Goal: Task Accomplishment & Management: Manage account settings

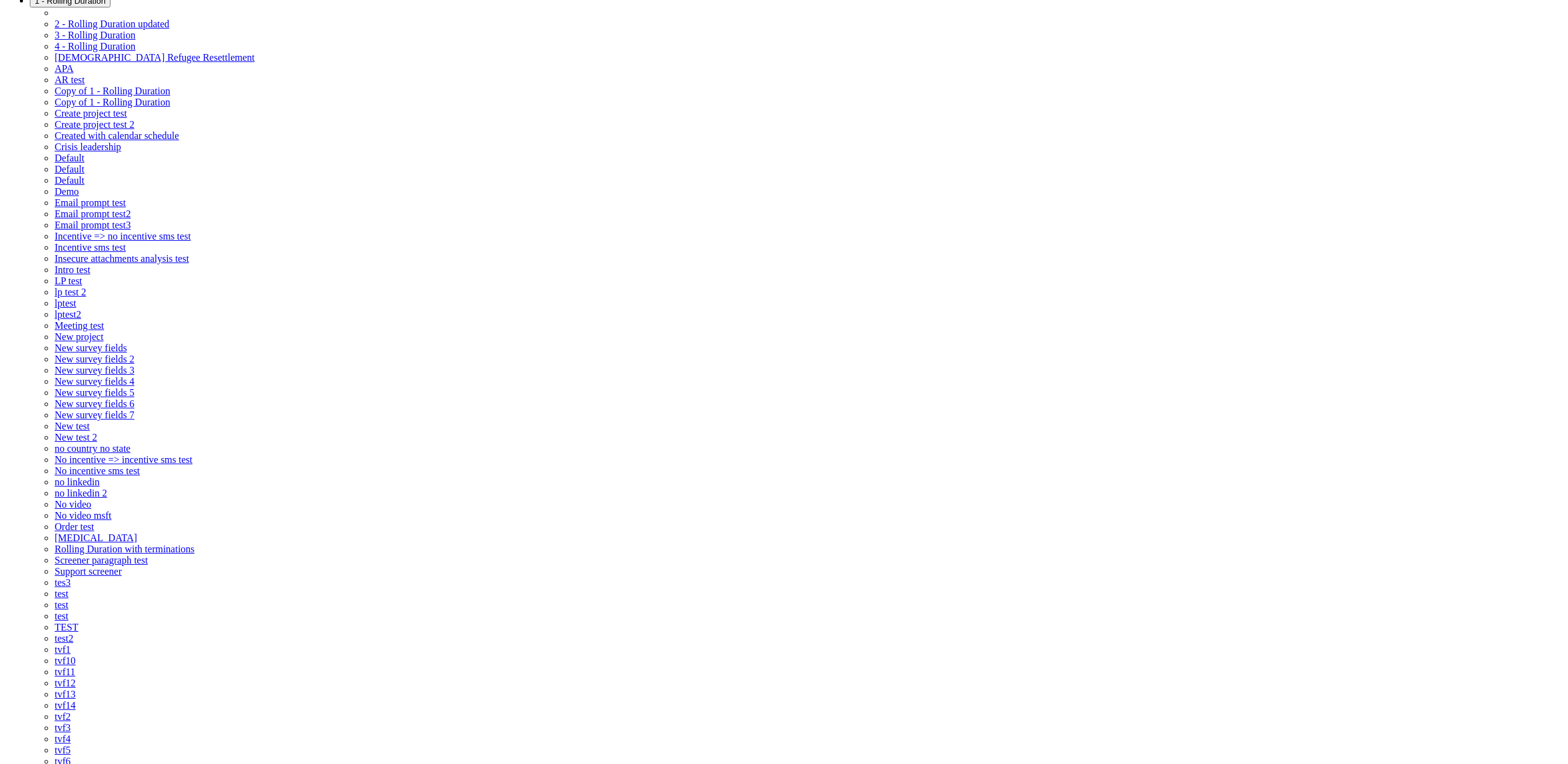
scroll to position [224, 0]
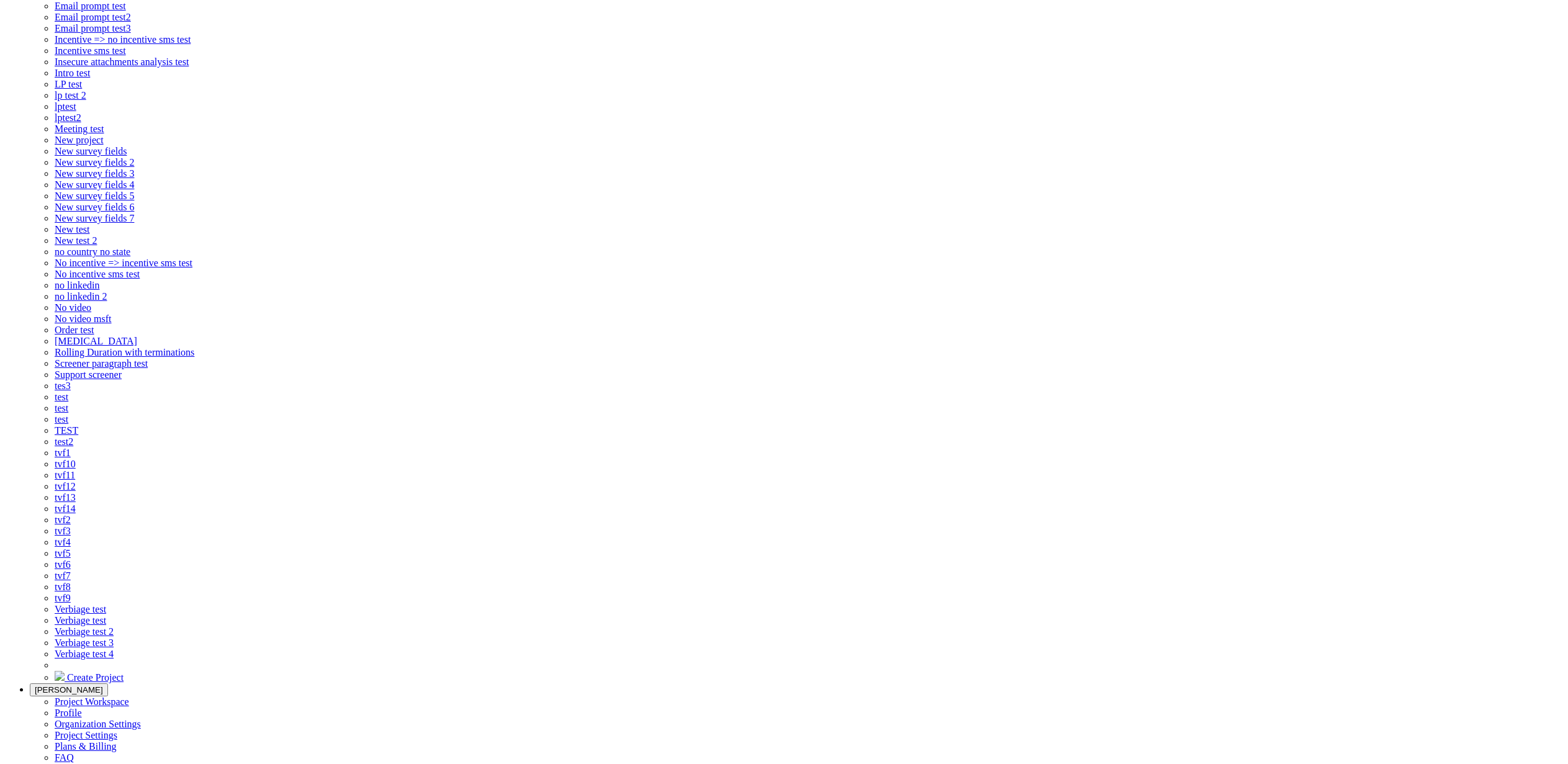
paste input "One-on-one chat (45 min), Group discussion (60 min), Group discussion (60 min),…"
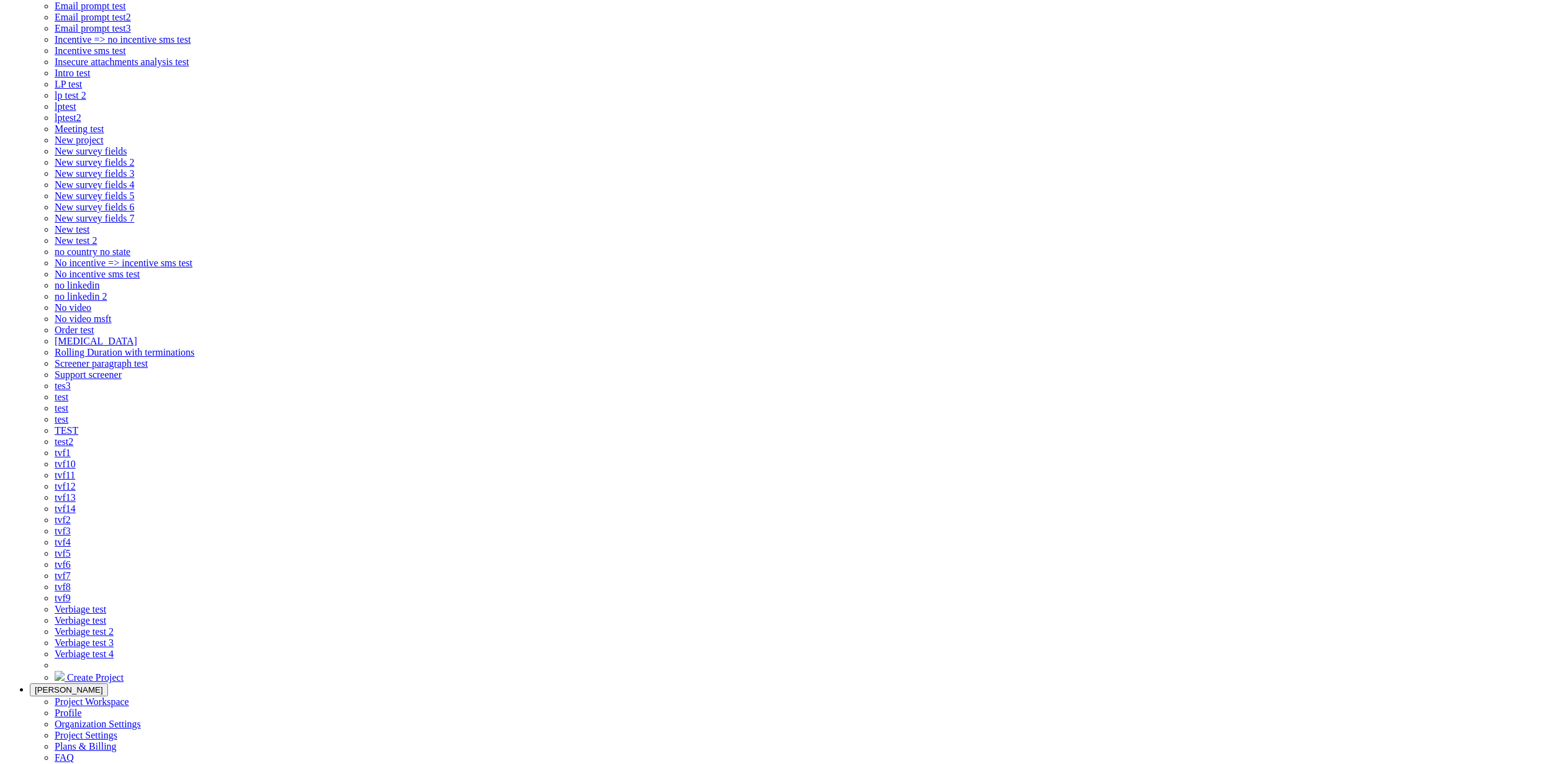
scroll to position [0, 44]
type input "One-on-one chat (45 min), Group discussion (60 min), Group discussion (60 min),…"
checkbox input "false"
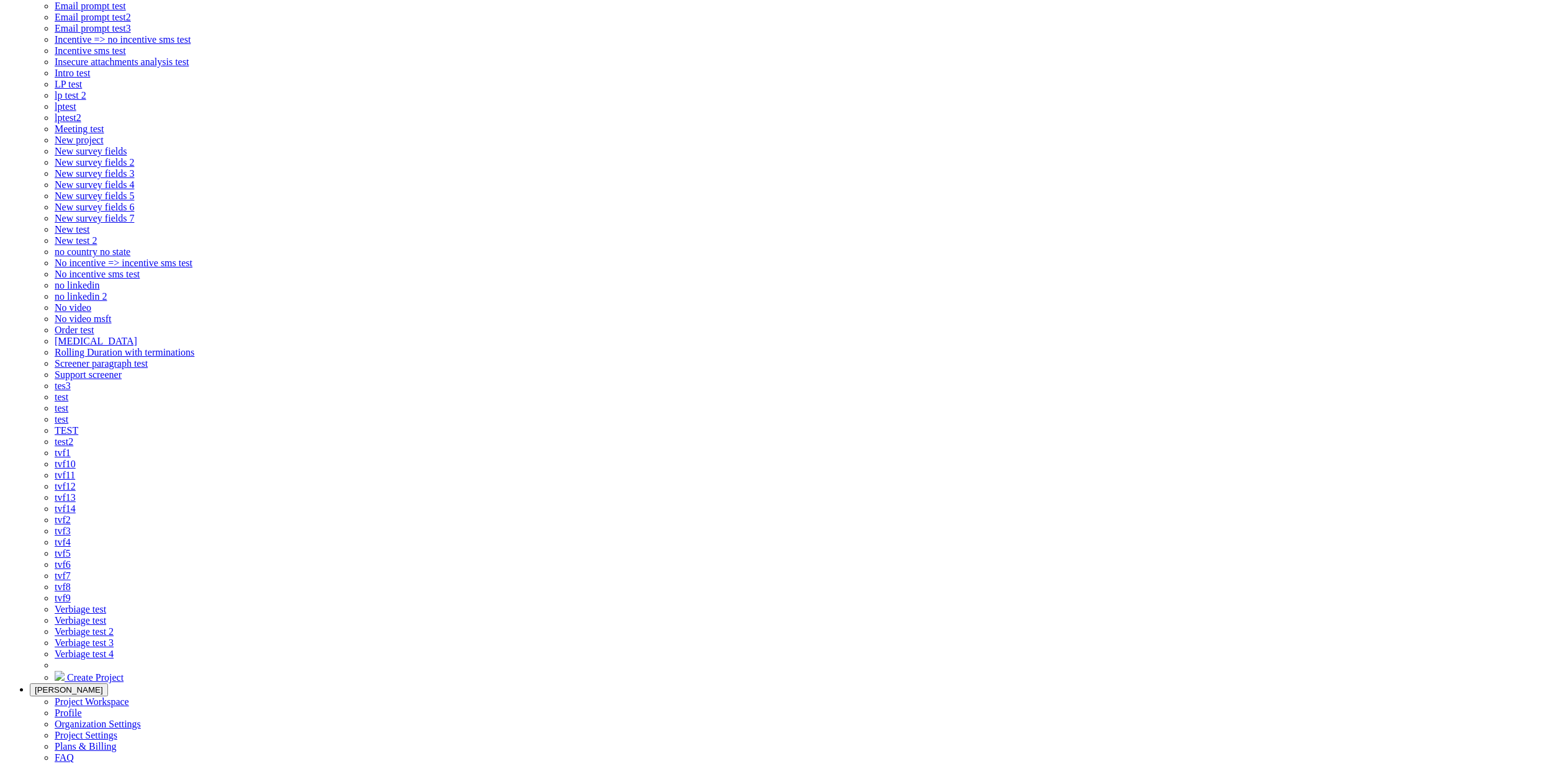
scroll to position [0, 0]
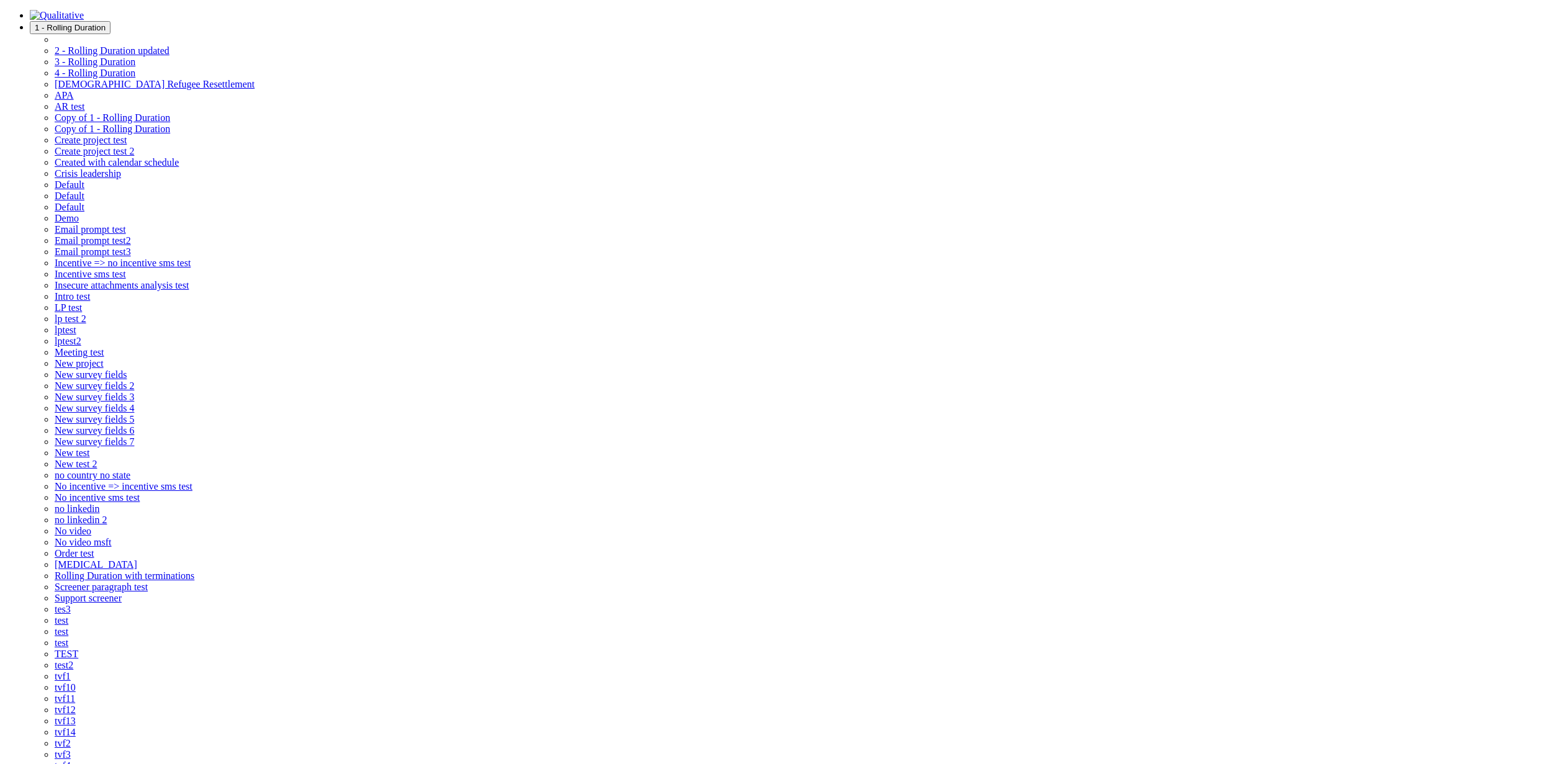
type input "xx"
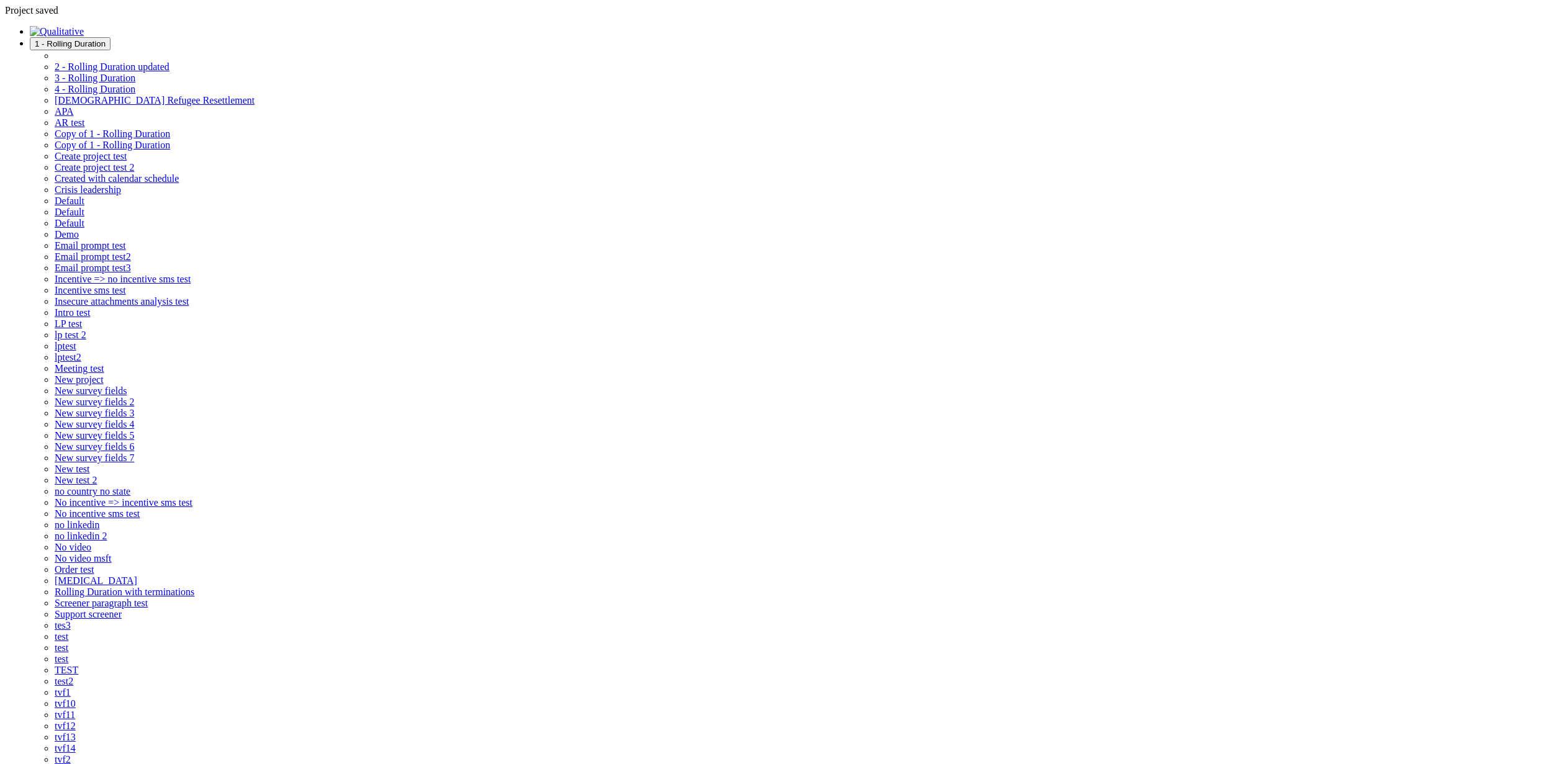
type input "Zoom video conference"
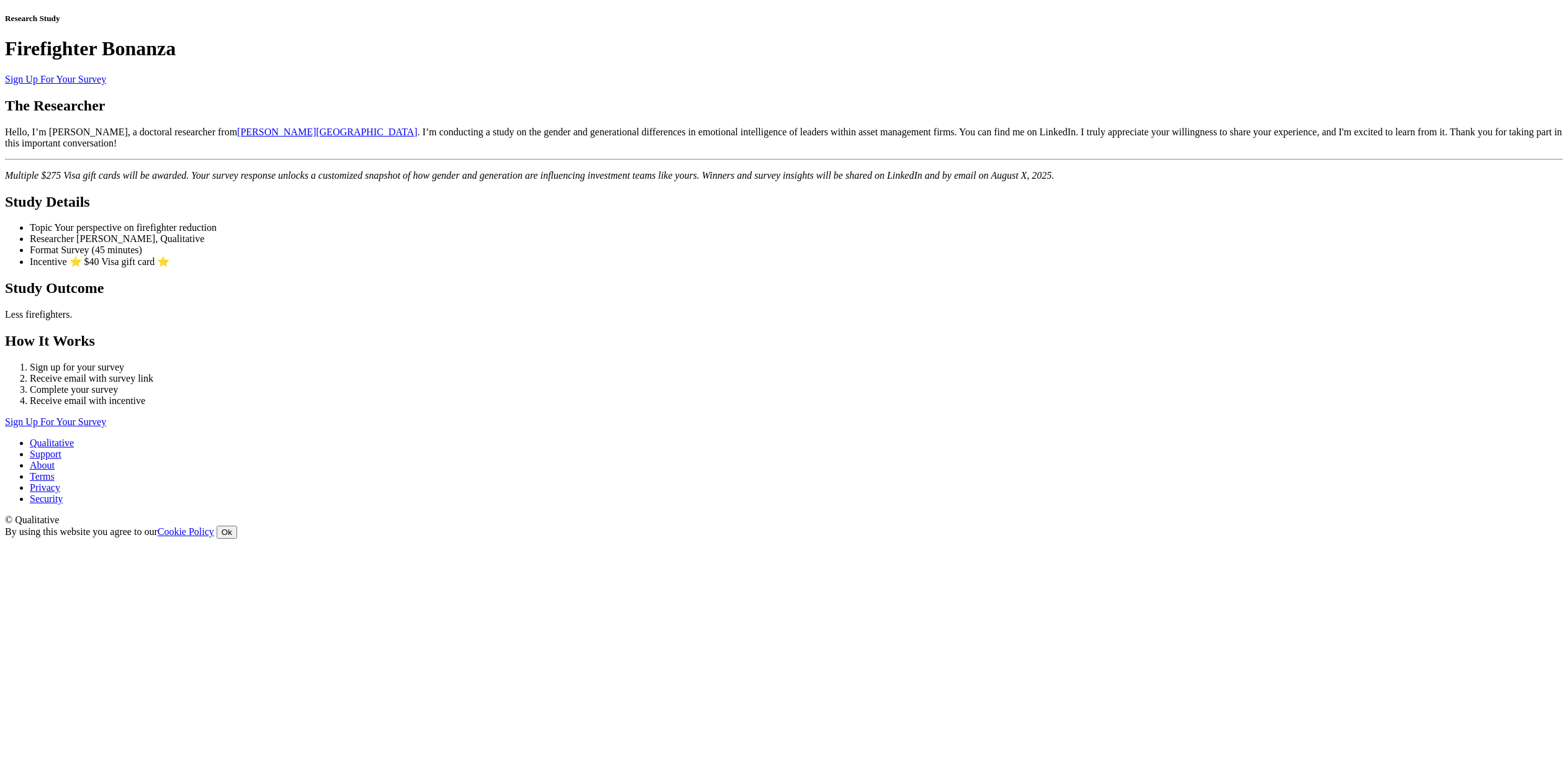
click at [318, 372] on ui-view "Research Study Firefighter Bonanza Sign Up For Your Survey The Researcher Hello…" at bounding box center [783, 220] width 1558 height 414
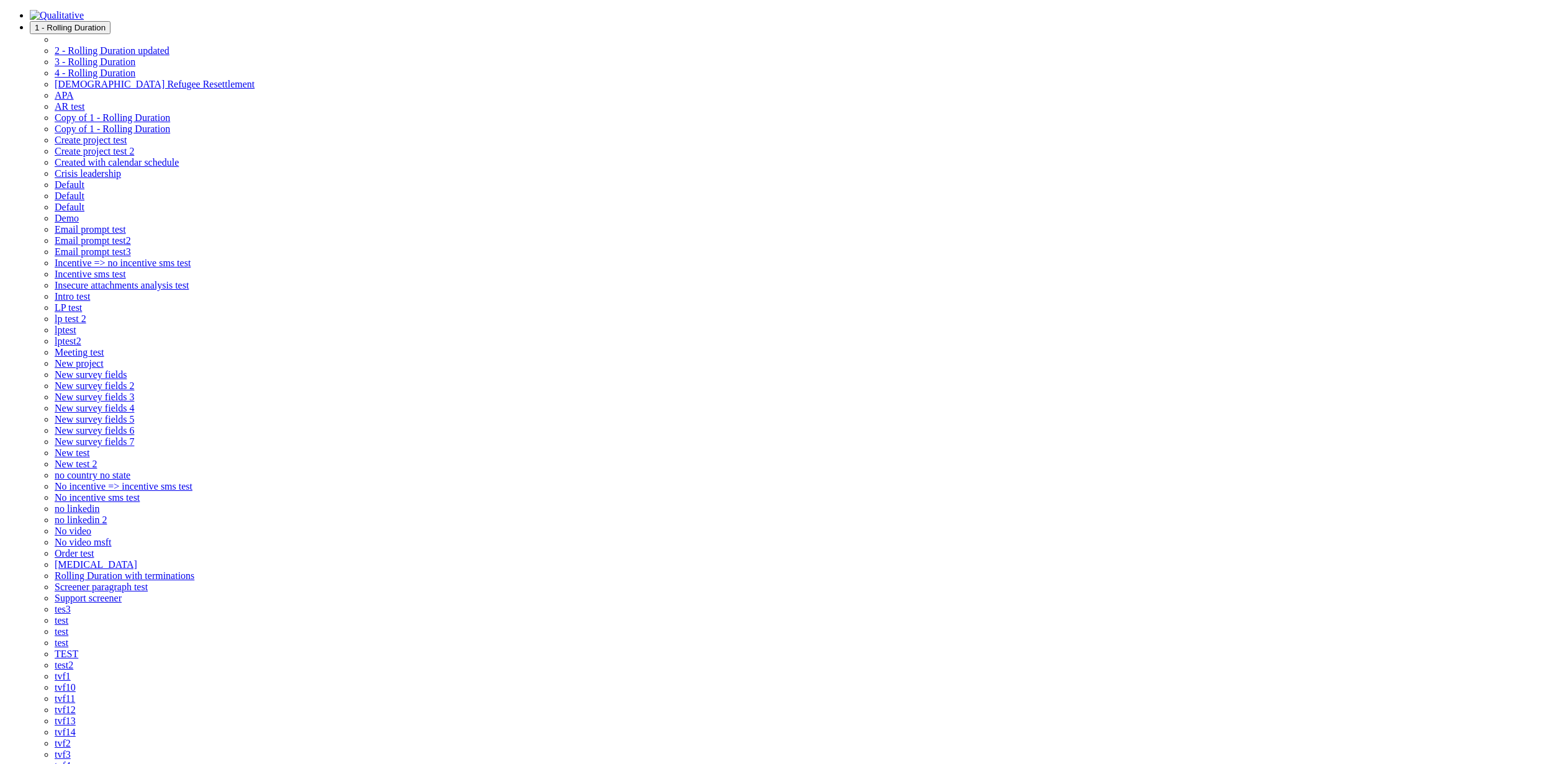
select select "0"
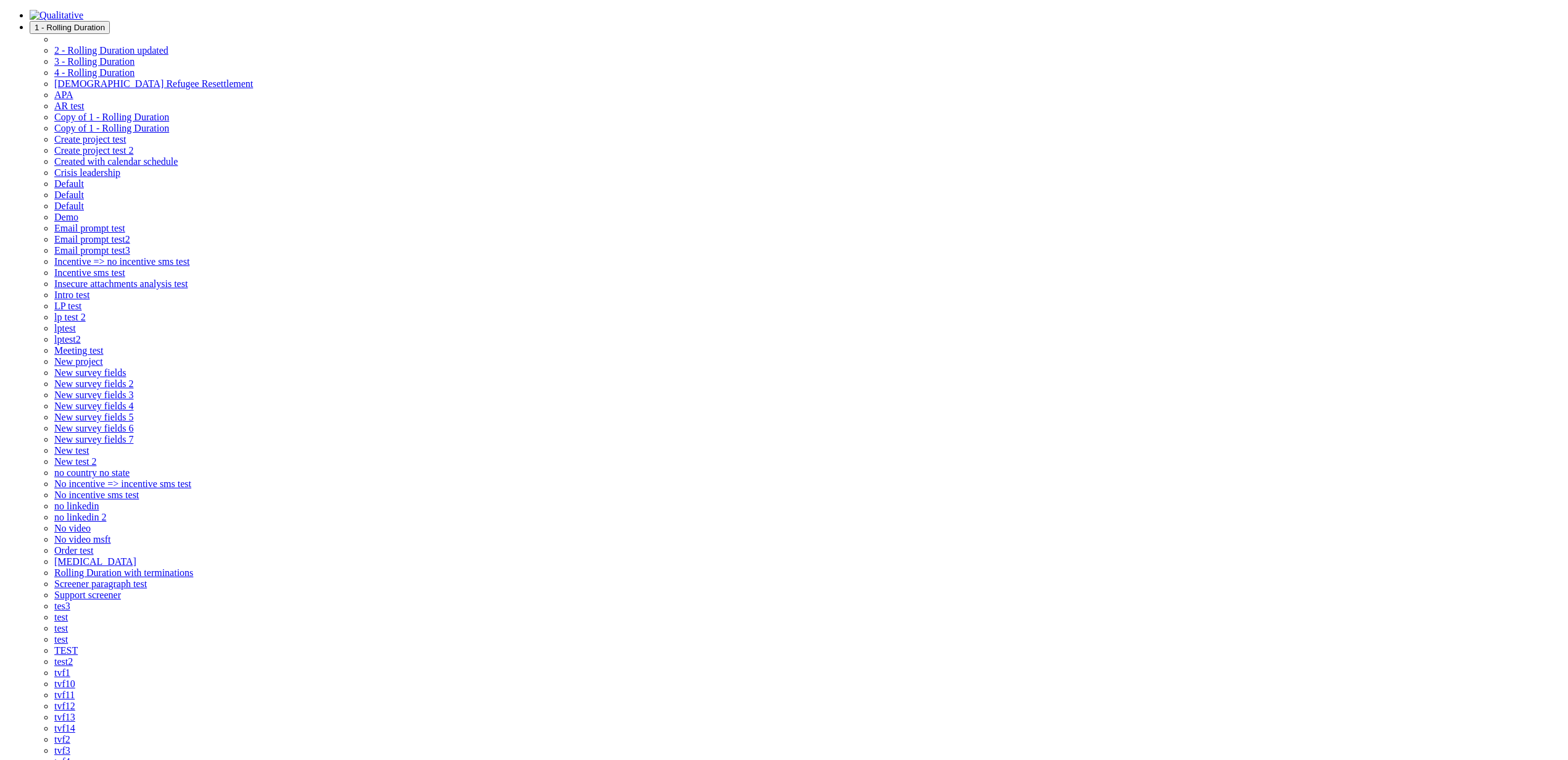
drag, startPoint x: 580, startPoint y: 314, endPoint x: 613, endPoint y: 389, distance: 81.9
select select "1"
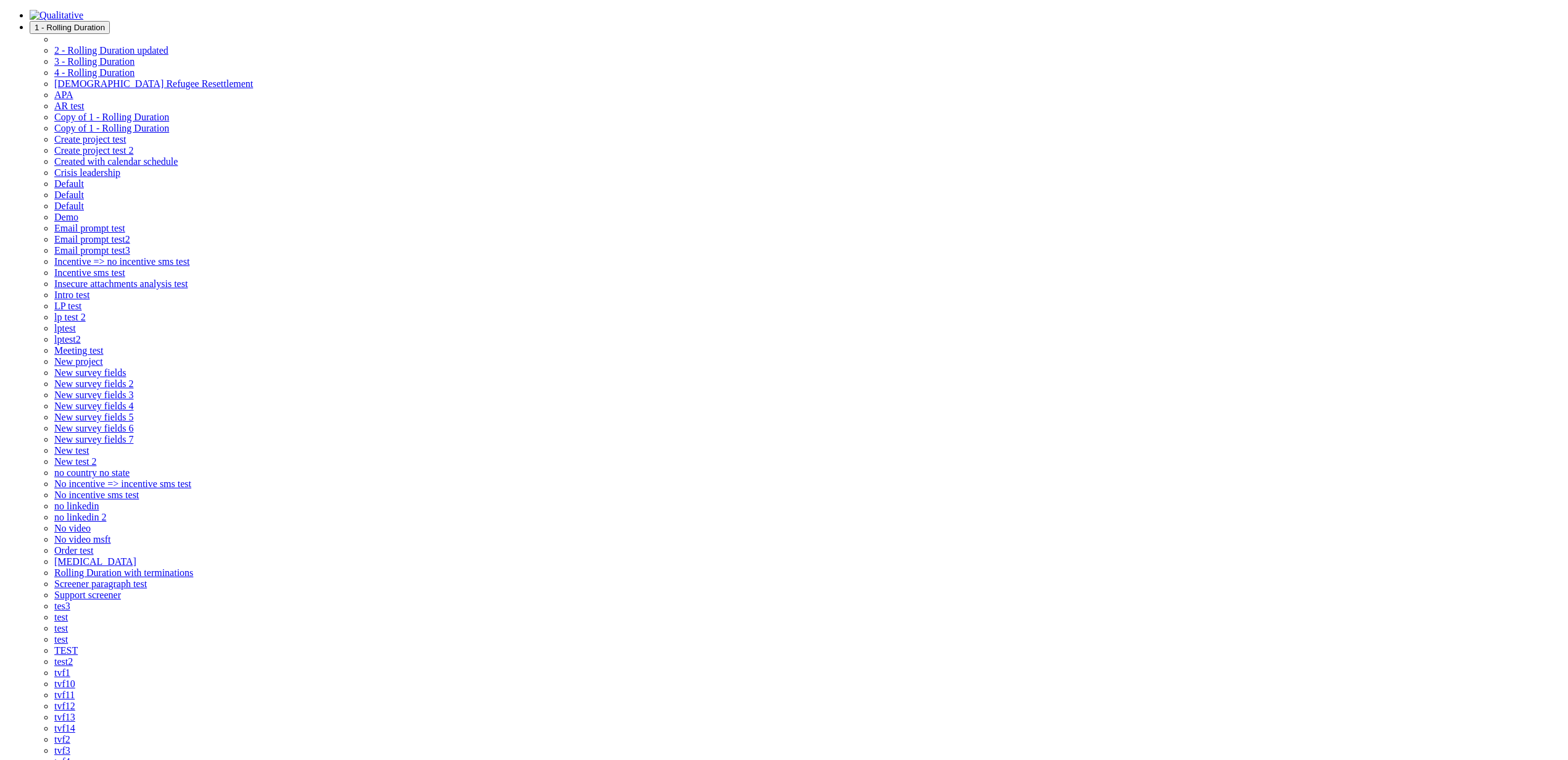
type input "20"
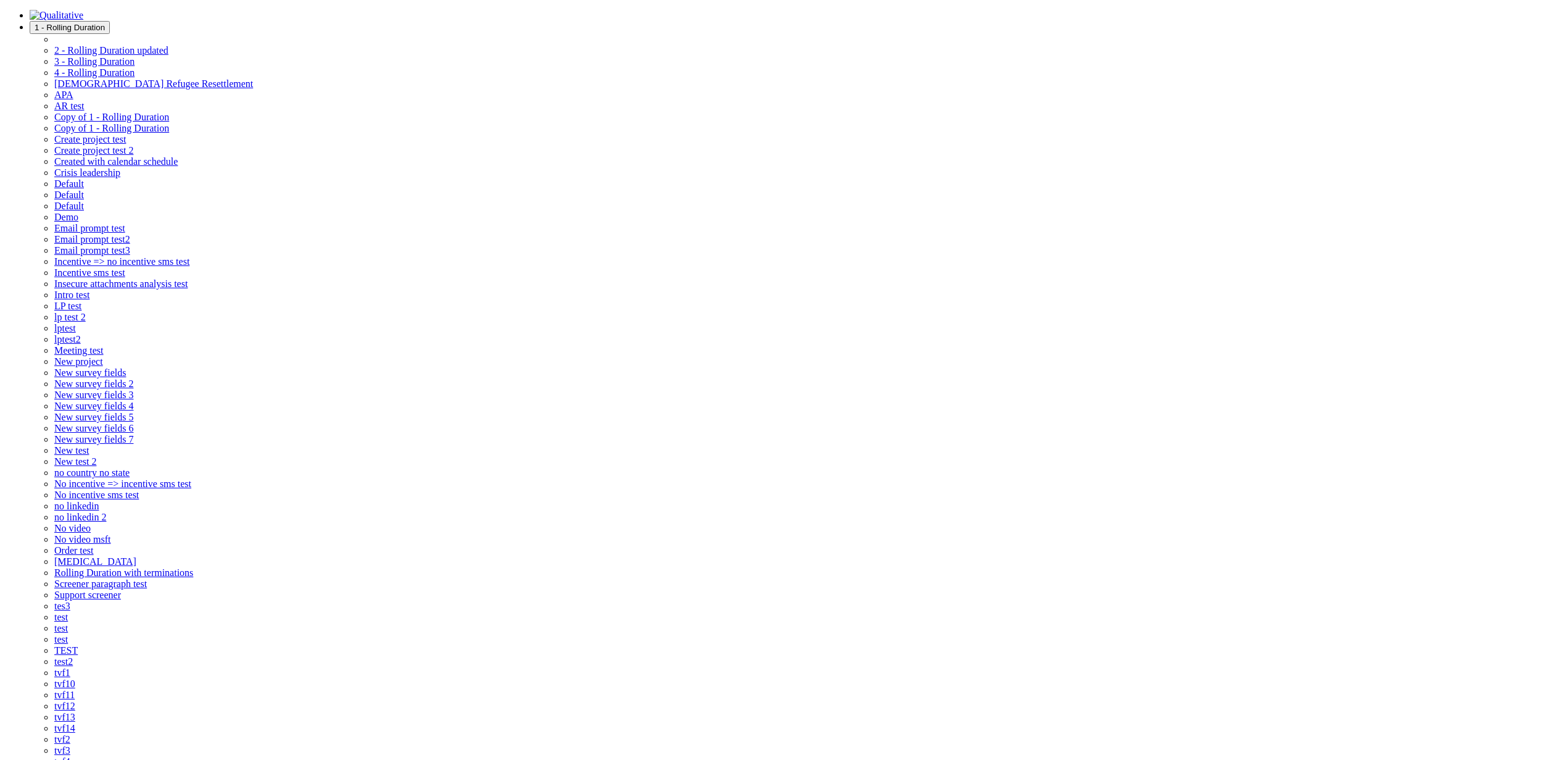
select select "2"
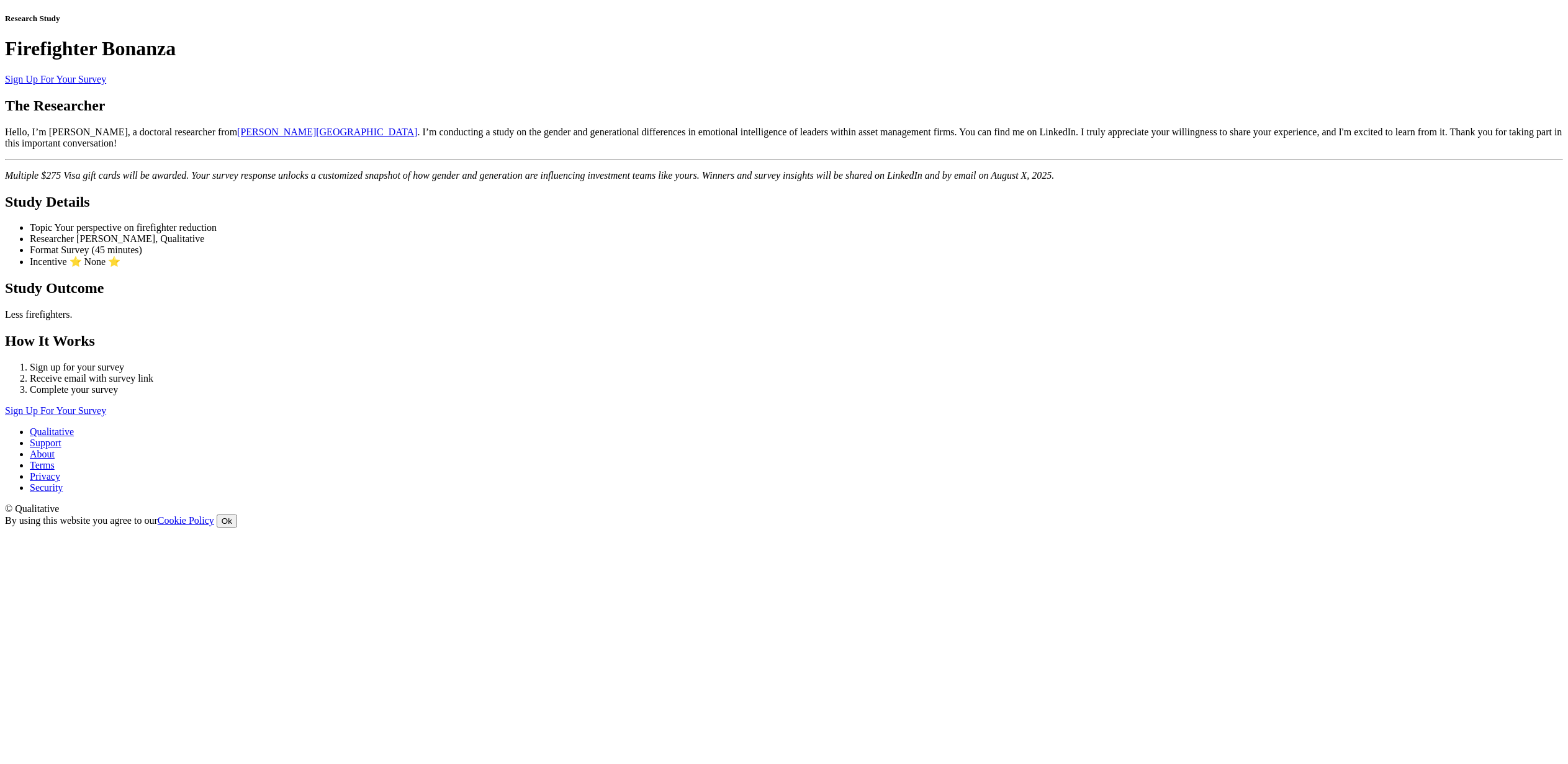
click at [106, 84] on link "Sign Up For Your Survey" at bounding box center [55, 78] width 101 height 10
click at [186, 352] on ui-view "Research Study Firefighter Bonanza Sign Up For Your Survey The Researcher Hello…" at bounding box center [783, 214] width 1558 height 403
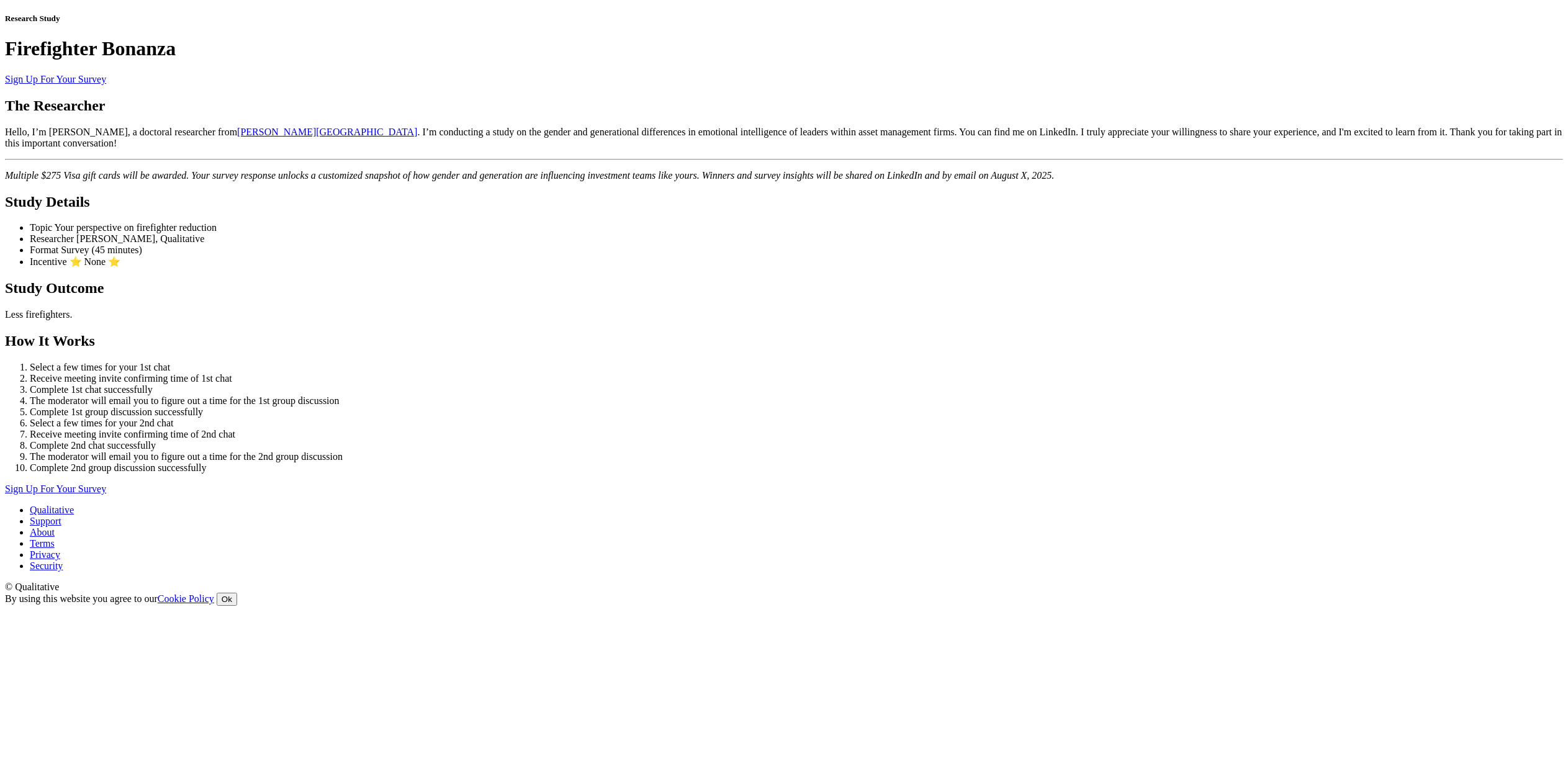
scroll to position [307, 0]
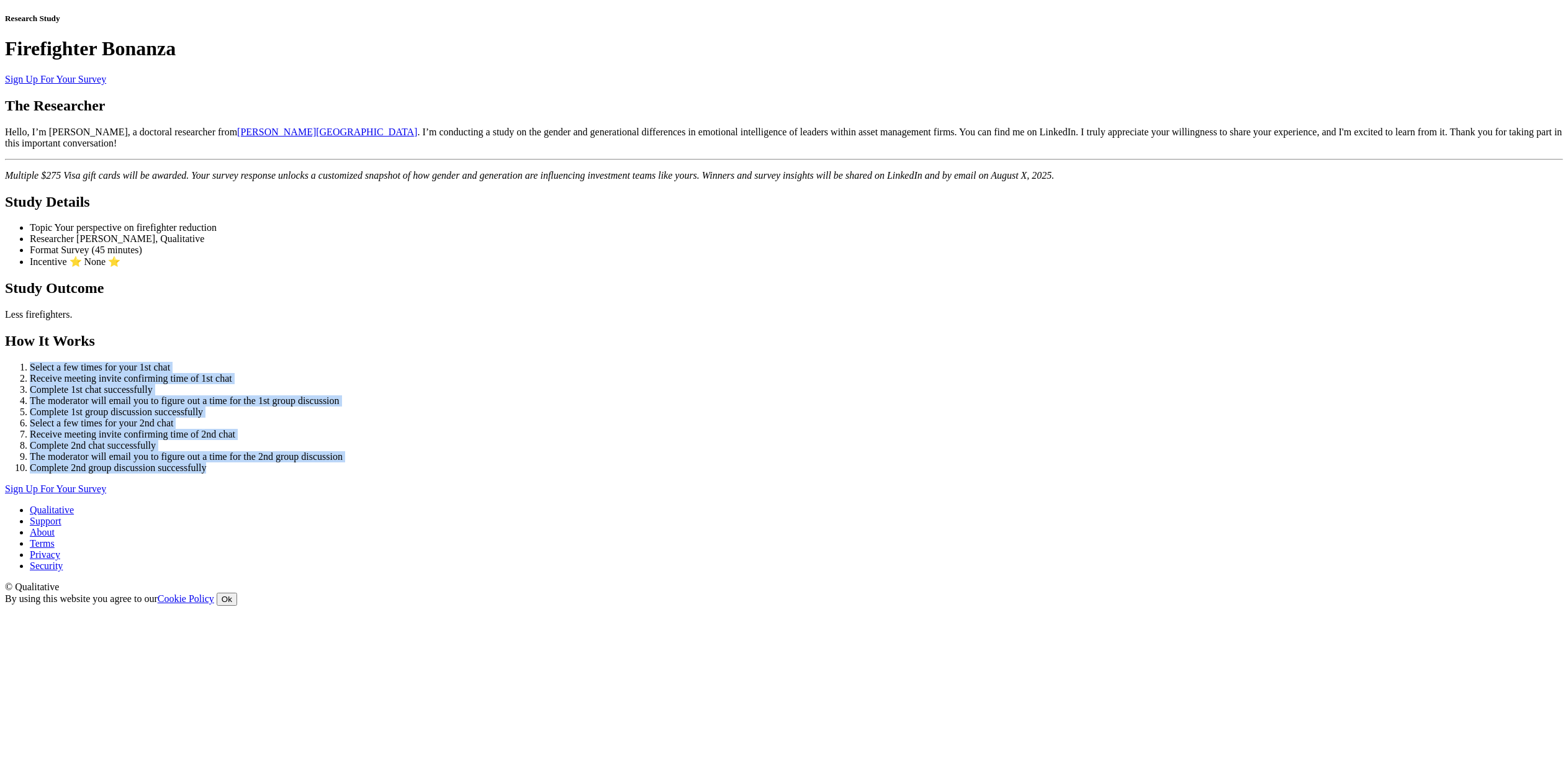
drag, startPoint x: 722, startPoint y: 647, endPoint x: 459, endPoint y: 460, distance: 322.7
click at [459, 460] on ui-view "Research Study Firefighter Bonanza Sign Up For Your Survey The Researcher Hello…" at bounding box center [783, 254] width 1558 height 481
copy ol "Select a few times for your 1st chat Receive meeting invite confirming time of …"
click at [762, 395] on li "Complete 1st chat successfully" at bounding box center [796, 390] width 1533 height 11
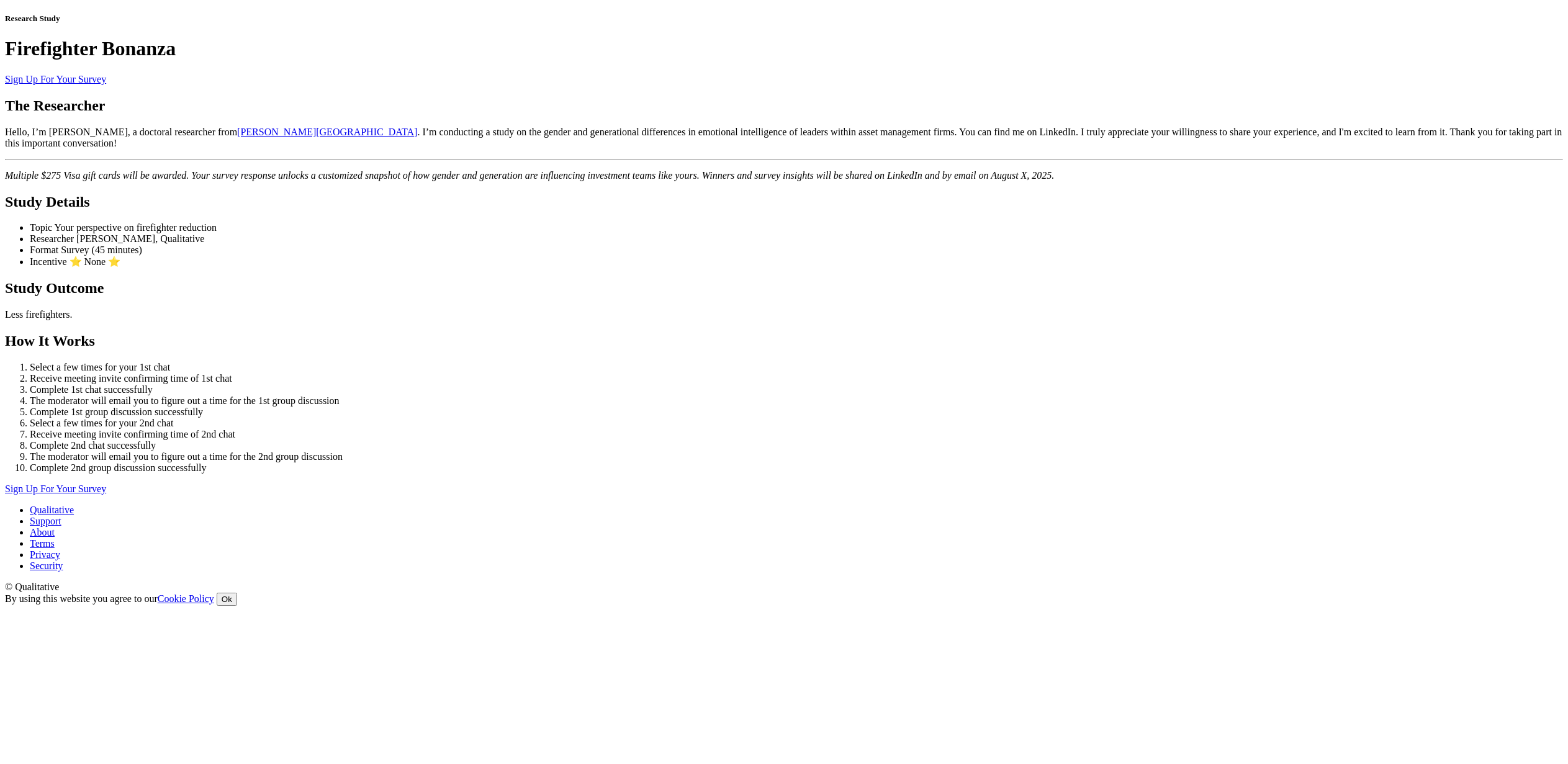
click at [756, 349] on h2 "How It Works" at bounding box center [783, 341] width 1558 height 17
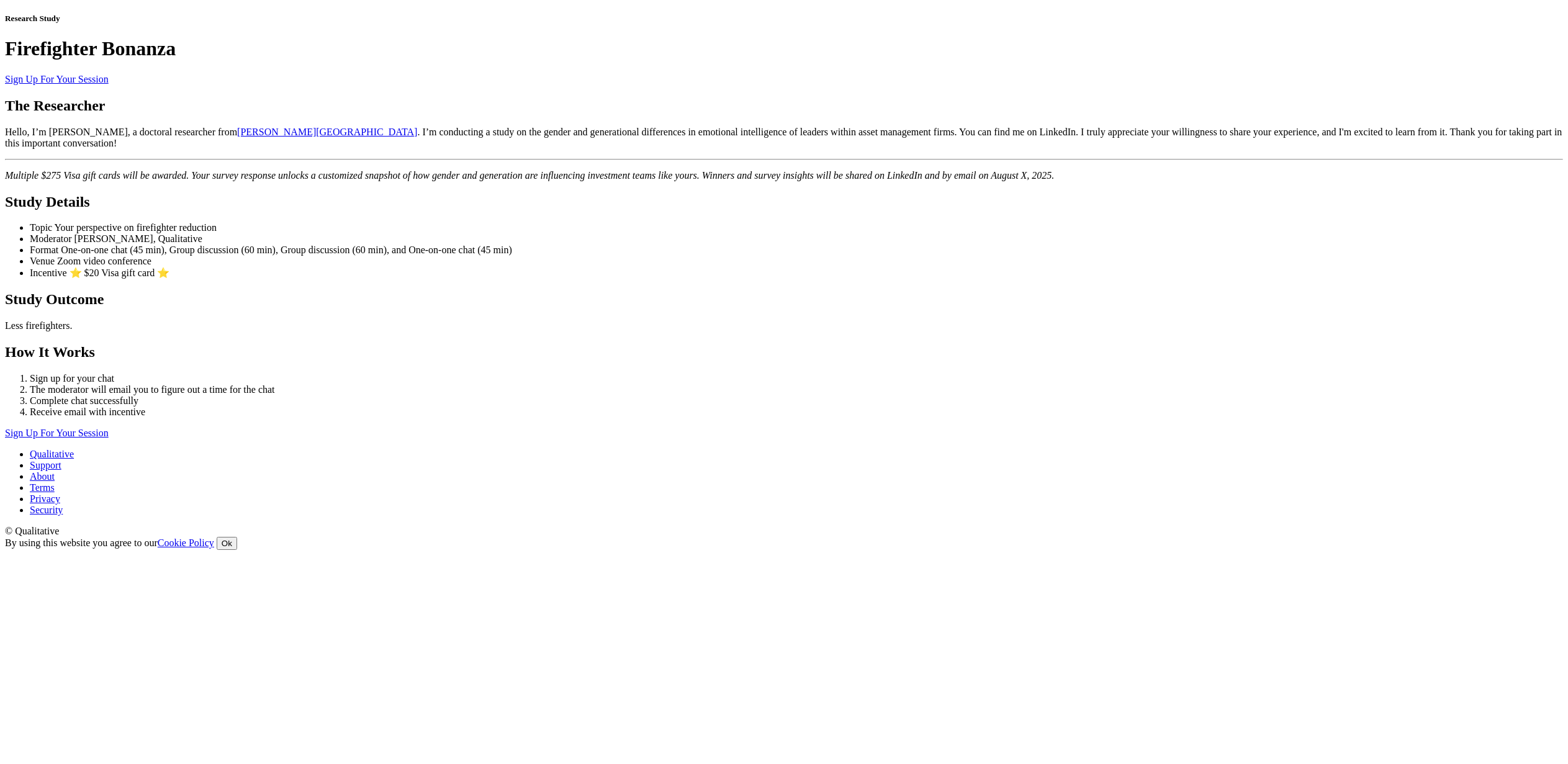
click at [846, 114] on h2 "The Researcher" at bounding box center [783, 106] width 1558 height 17
click at [919, 210] on h2 "Study Details" at bounding box center [783, 202] width 1558 height 17
click at [358, 85] on div "Research Study Firefighter Bonanza Sign Up For Your Session" at bounding box center [783, 49] width 1558 height 72
